Goal: Information Seeking & Learning: Understand process/instructions

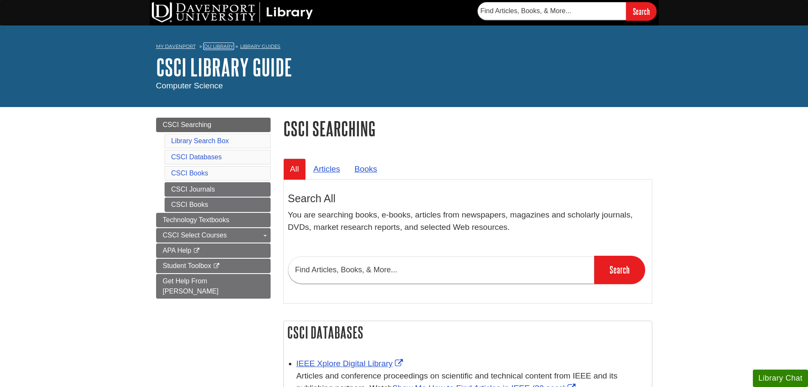
click at [212, 47] on link "DU Library" at bounding box center [218, 46] width 29 height 6
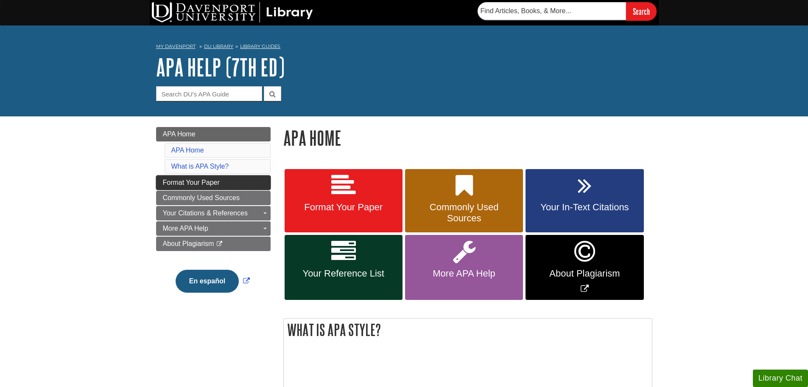
click at [220, 184] on link "Format Your Paper" at bounding box center [213, 182] width 115 height 14
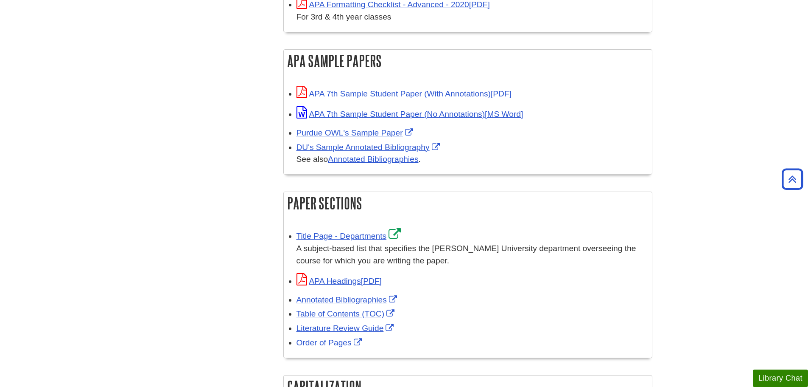
scroll to position [382, 0]
click at [321, 314] on link "Table of Contents (TOC)" at bounding box center [347, 313] width 101 height 9
